Goal: Information Seeking & Learning: Find specific fact

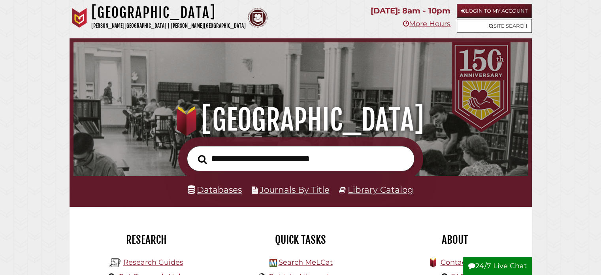
scroll to position [150, 451]
click at [305, 170] on input "text" at bounding box center [301, 159] width 228 height 26
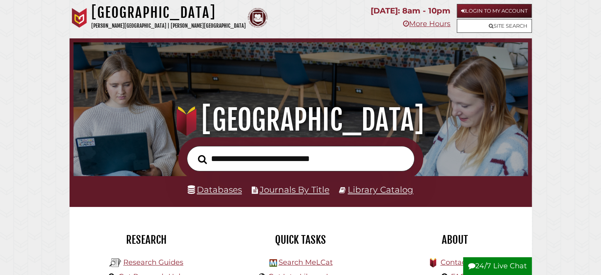
scroll to position [150, 451]
type input "**********"
click at [194, 152] on button "Search" at bounding box center [202, 159] width 17 height 14
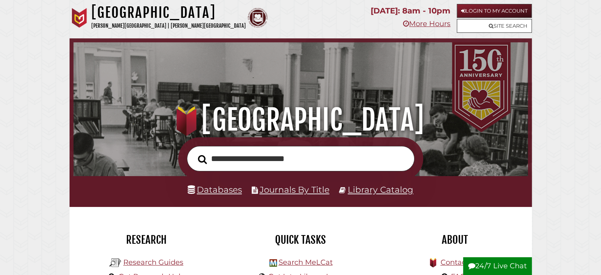
scroll to position [150, 451]
